Goal: Check status: Check status

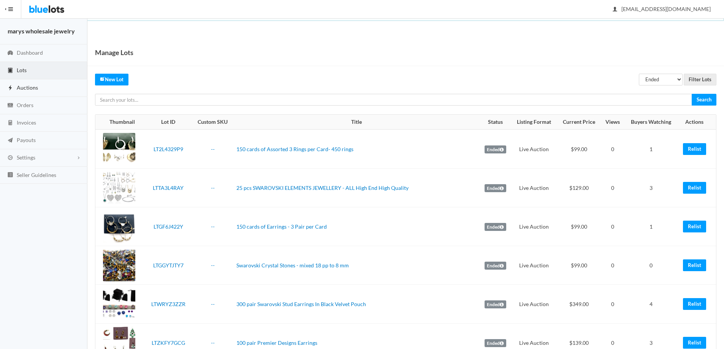
click at [28, 88] on span "Auctions" at bounding box center [27, 87] width 21 height 6
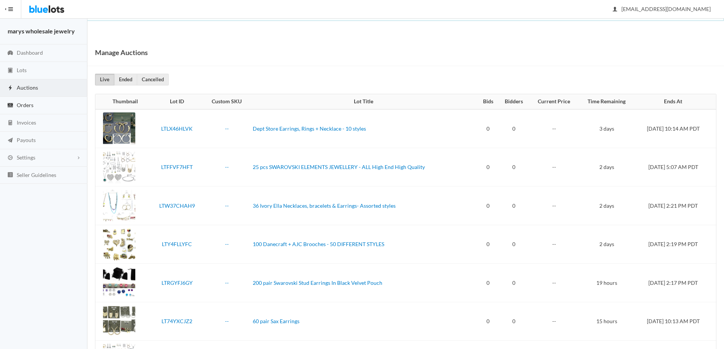
click at [44, 104] on link "Orders" at bounding box center [43, 105] width 87 height 17
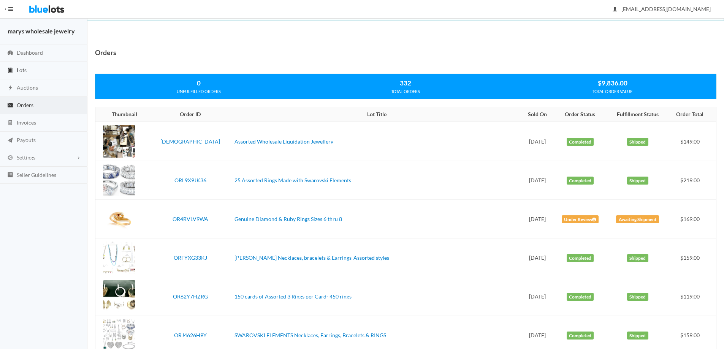
click at [27, 70] on span "Lots" at bounding box center [22, 70] width 10 height 6
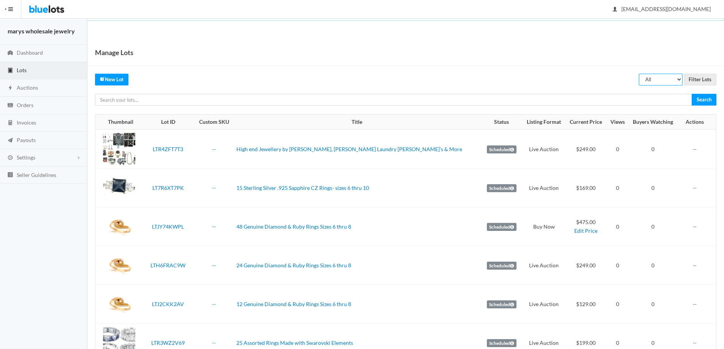
click at [679, 79] on select "All Draft Unreviewed Rejected Scheduled Listed Sold Ended" at bounding box center [661, 80] width 44 height 12
select select "scheduled"
click at [639, 74] on select "All Draft Unreviewed Rejected Scheduled Listed Sold Ended" at bounding box center [661, 80] width 44 height 12
click at [696, 82] on input "Filter Lots" at bounding box center [700, 80] width 33 height 12
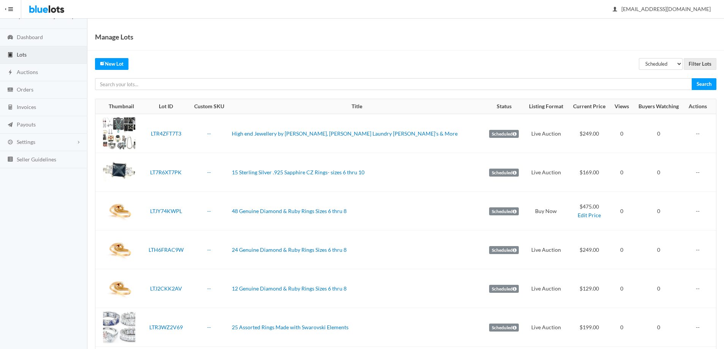
scroll to position [15, 0]
